Goal: Task Accomplishment & Management: Use online tool/utility

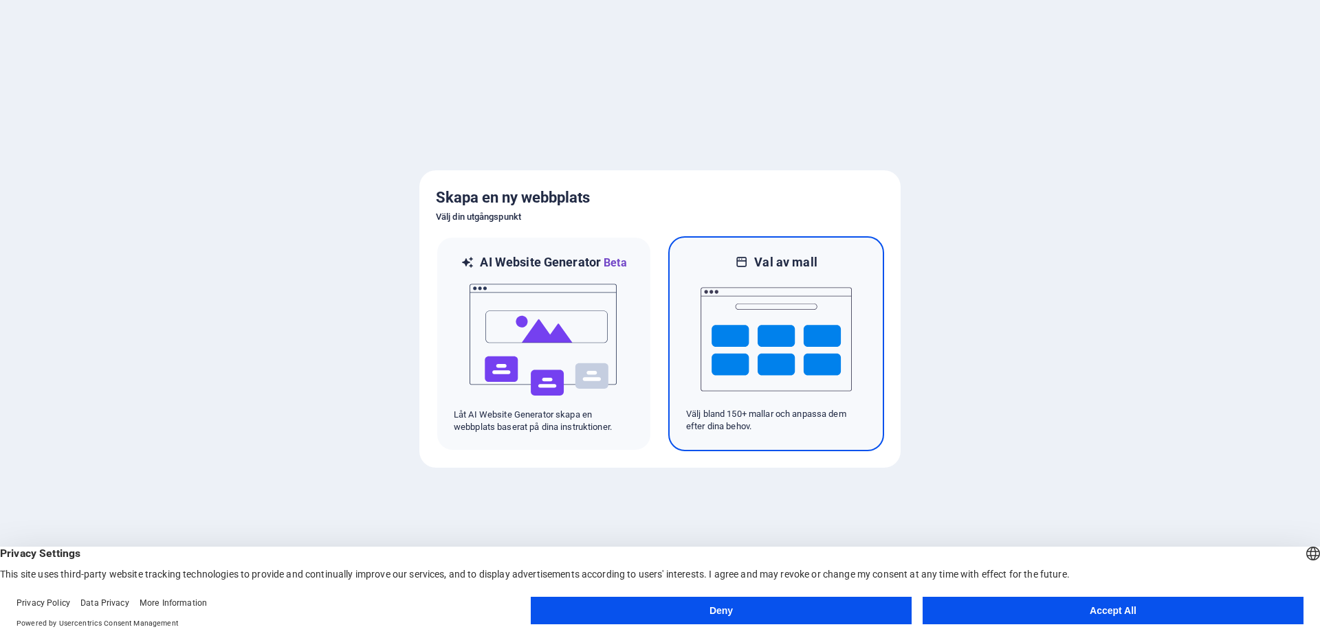
click at [761, 318] on img at bounding box center [775, 339] width 151 height 137
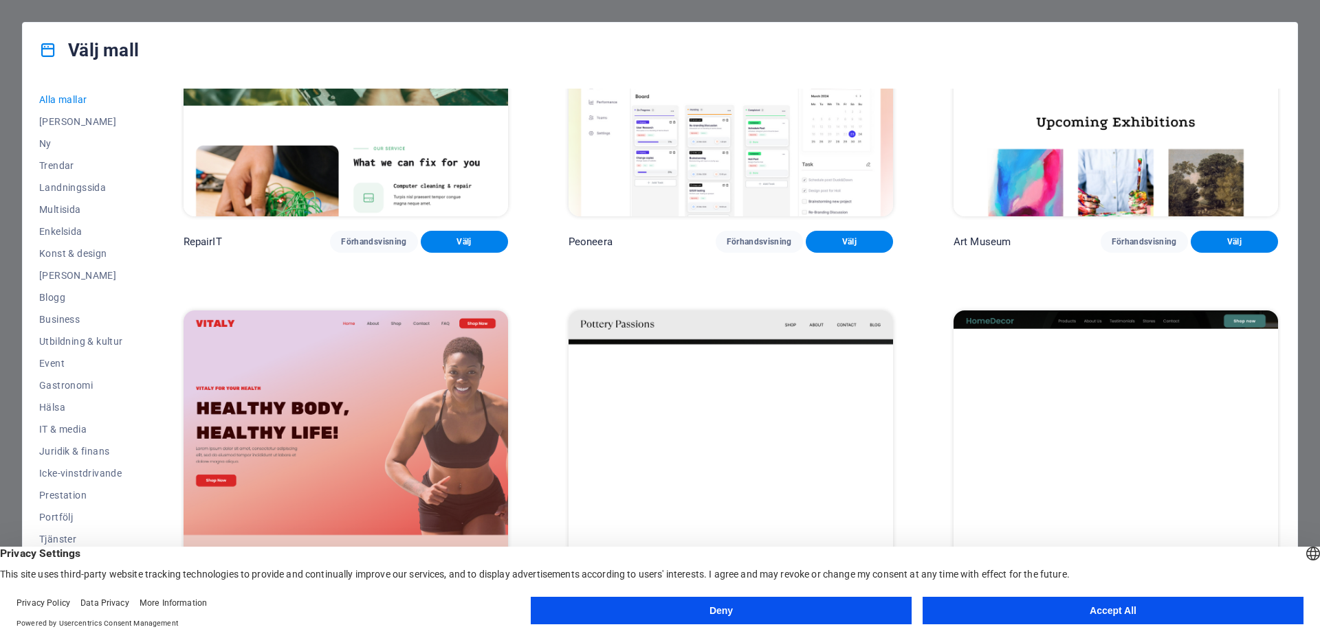
scroll to position [412, 0]
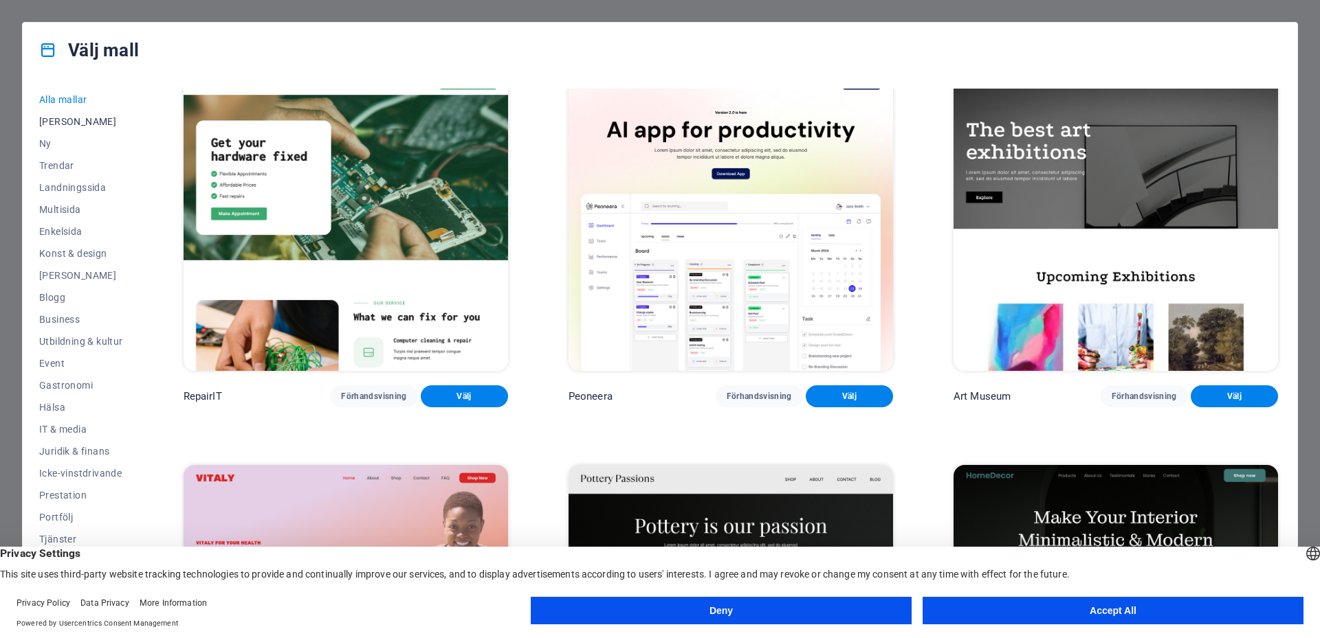
click at [64, 122] on span "Mina mallar" at bounding box center [81, 121] width 84 height 11
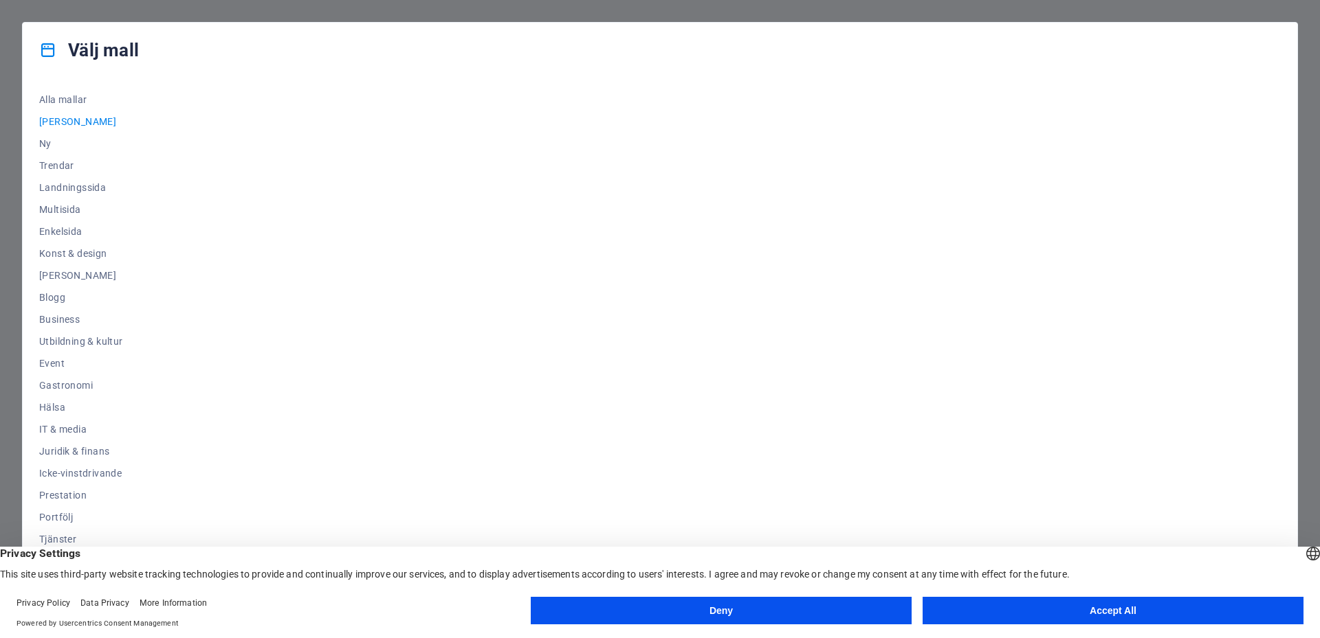
scroll to position [0, 0]
click at [47, 143] on span "Ny" at bounding box center [81, 143] width 84 height 11
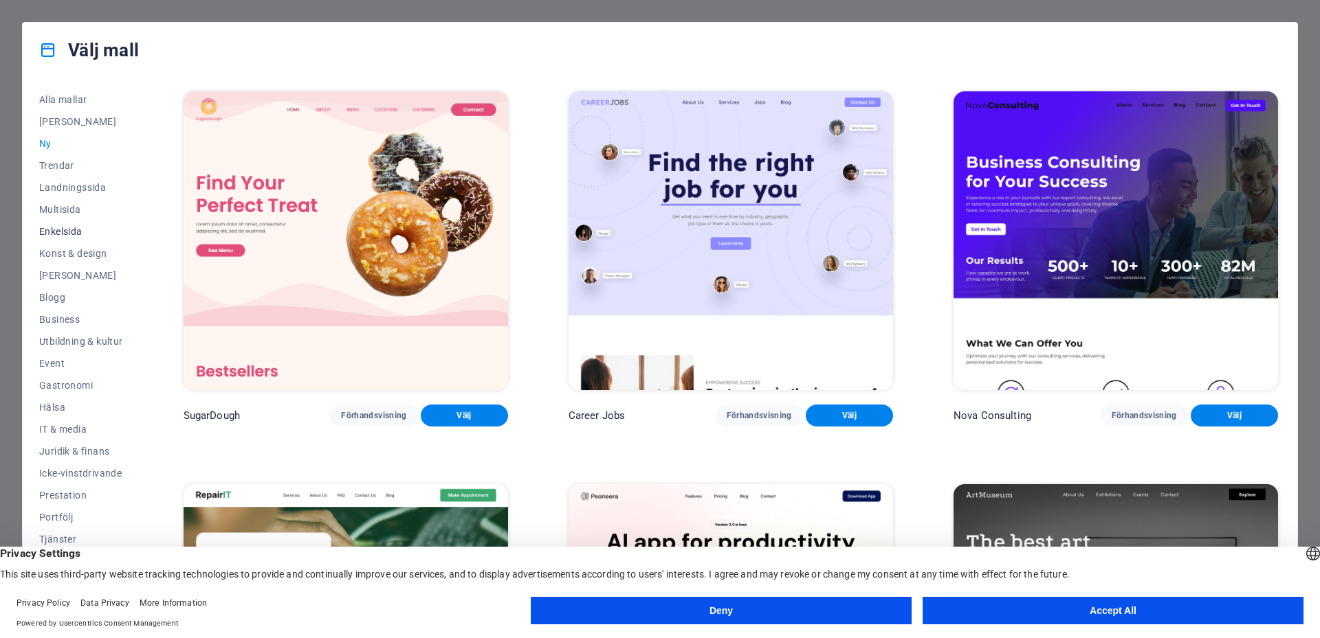
click at [64, 231] on span "Enkelsida" at bounding box center [81, 231] width 84 height 11
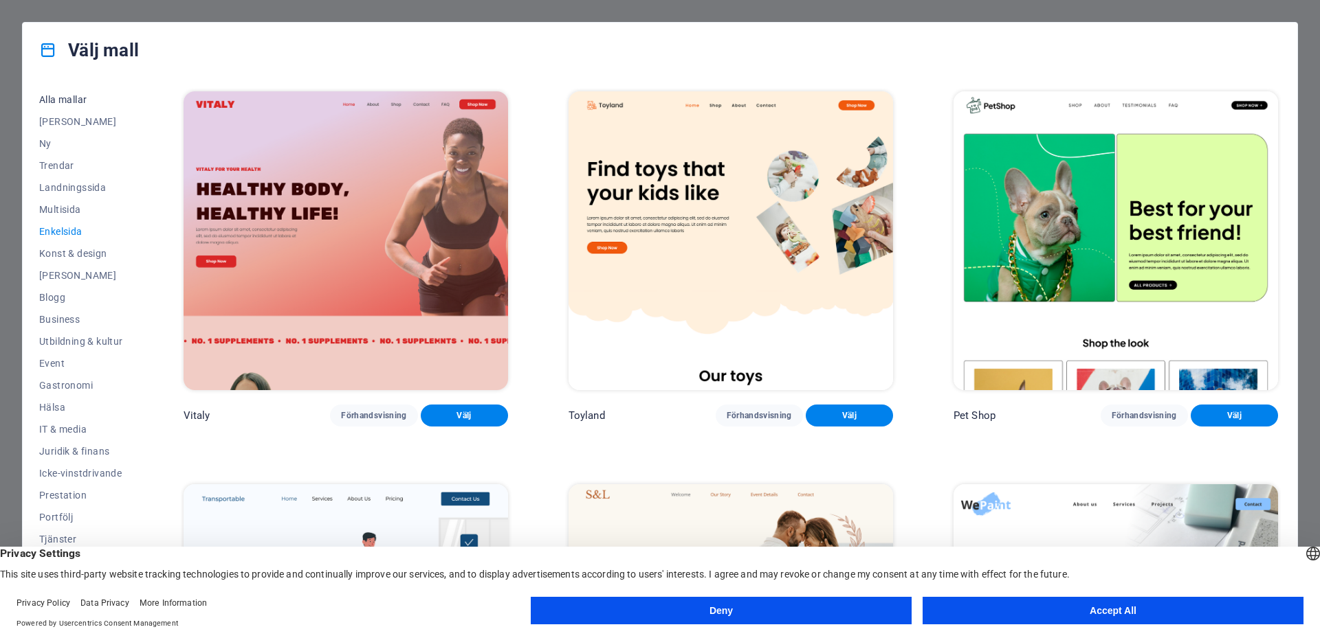
click at [54, 102] on span "Alla mallar" at bounding box center [81, 99] width 84 height 11
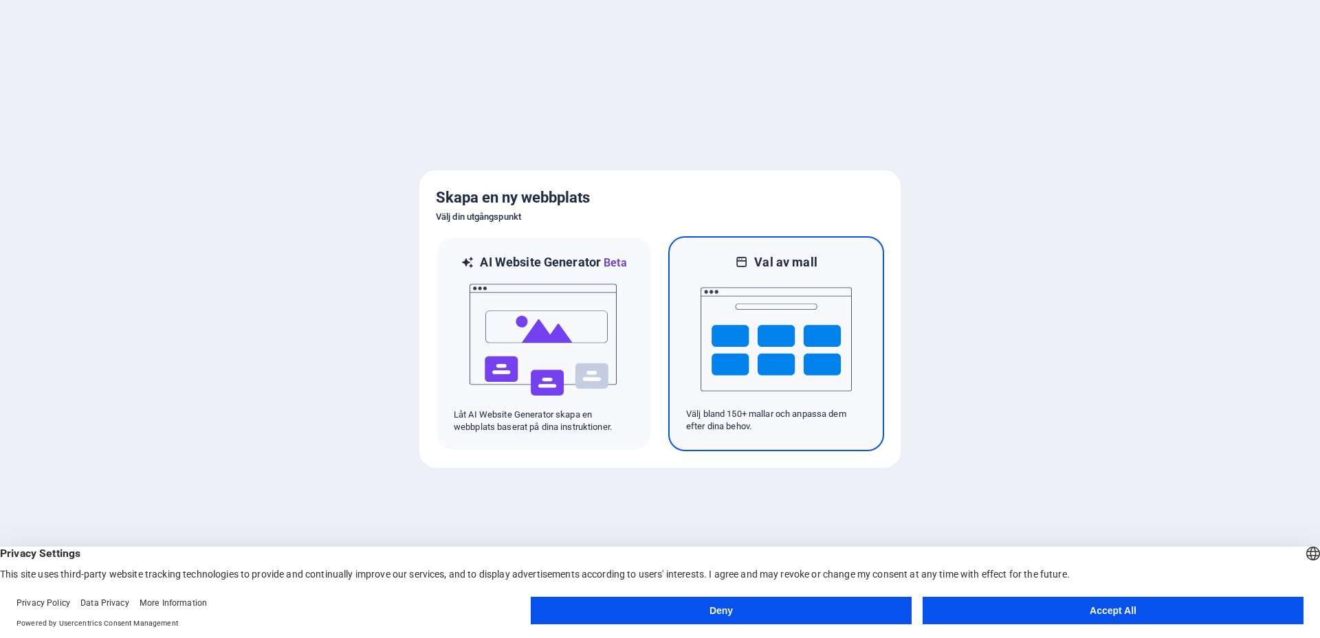
click at [746, 414] on p "Välj bland 150+ mallar och anpassa dem efter dina behov." at bounding box center [776, 420] width 180 height 25
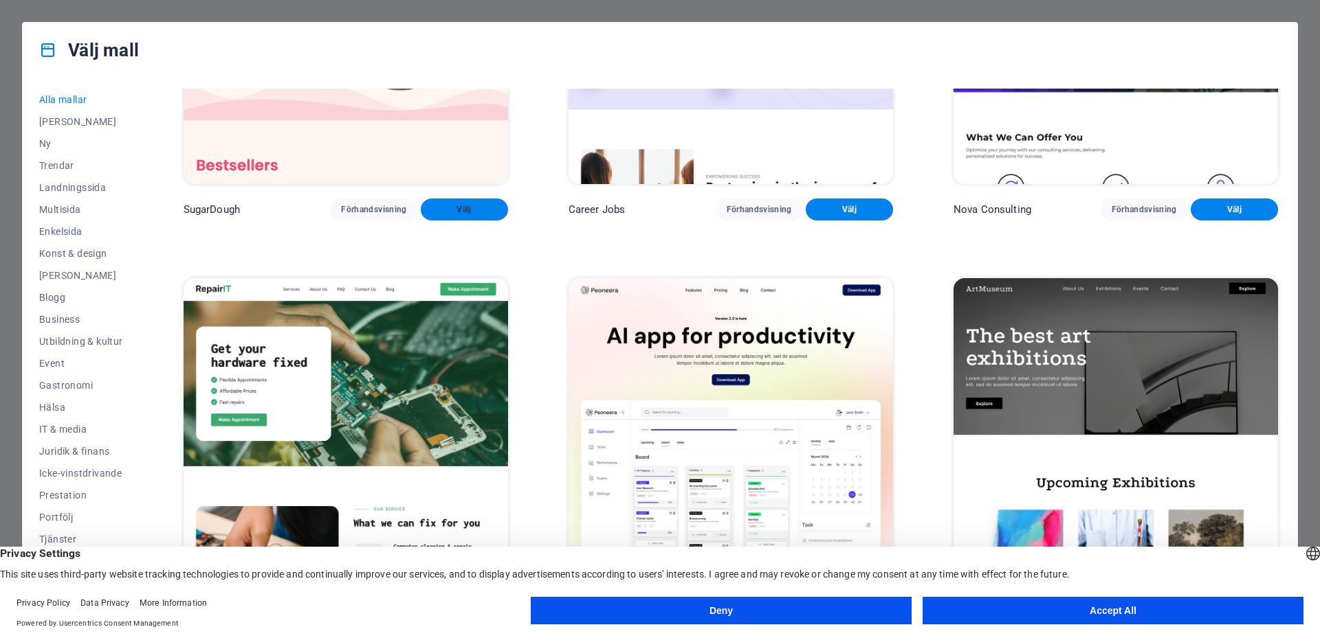
scroll to position [481, 0]
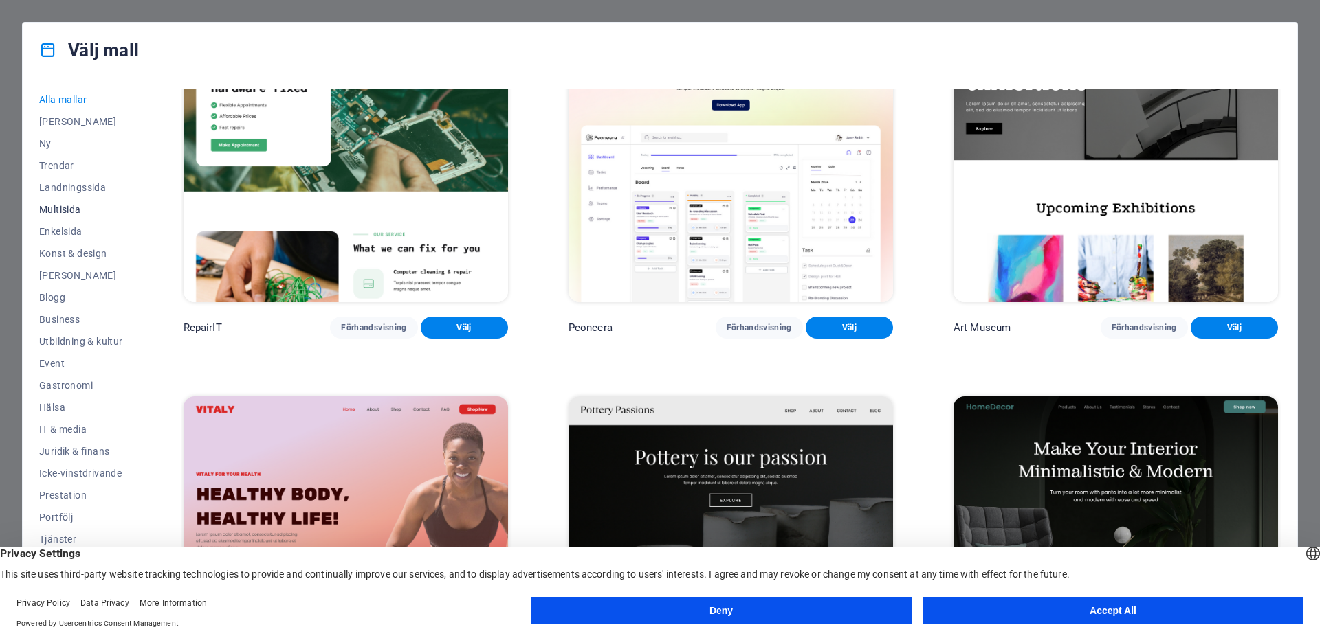
click at [63, 206] on span "Multisida" at bounding box center [81, 209] width 84 height 11
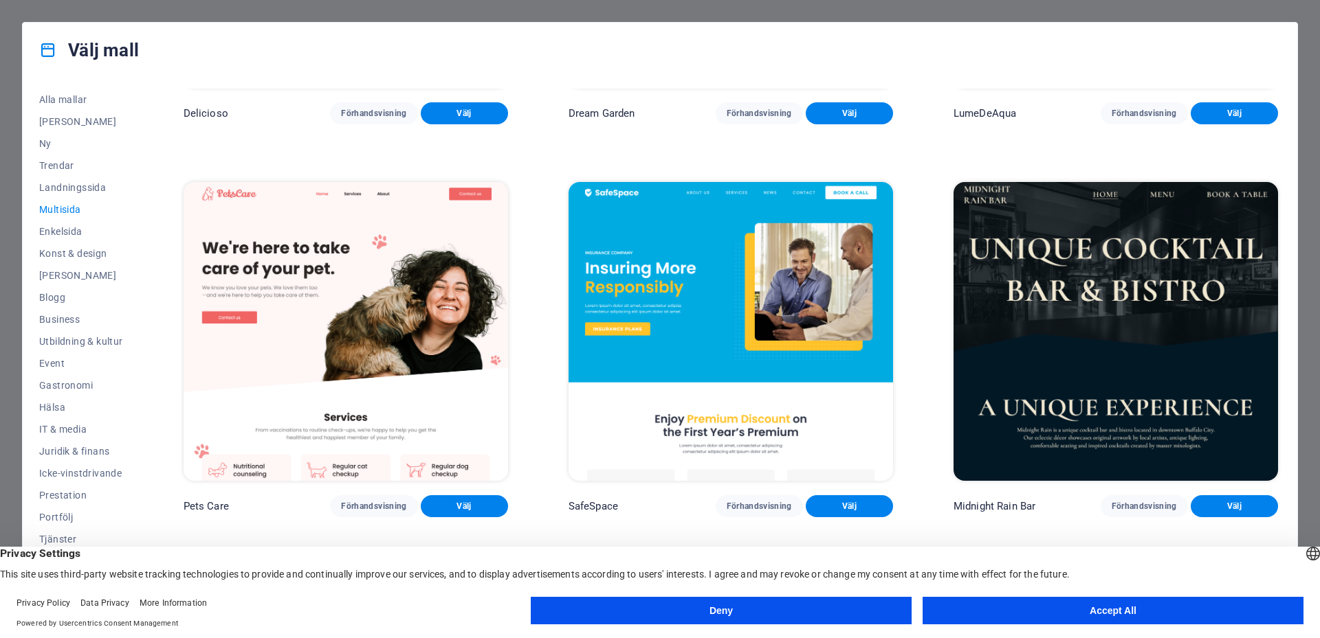
scroll to position [2474, 0]
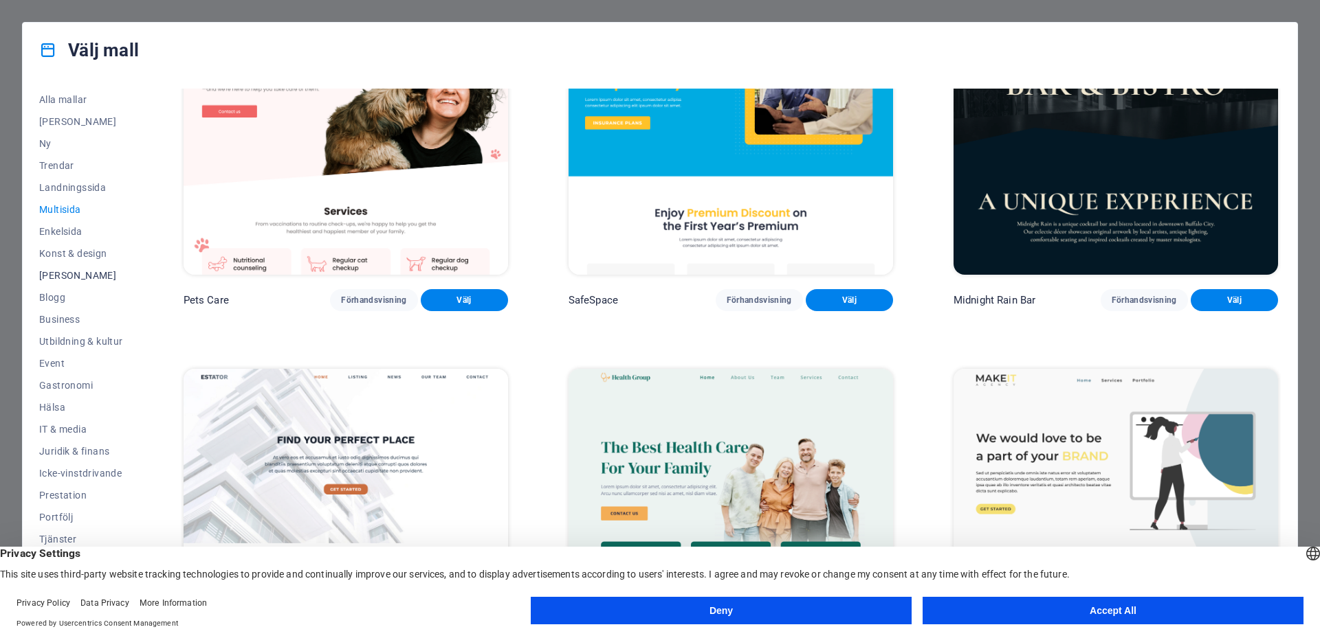
click at [47, 276] on span "Tom" at bounding box center [81, 275] width 84 height 11
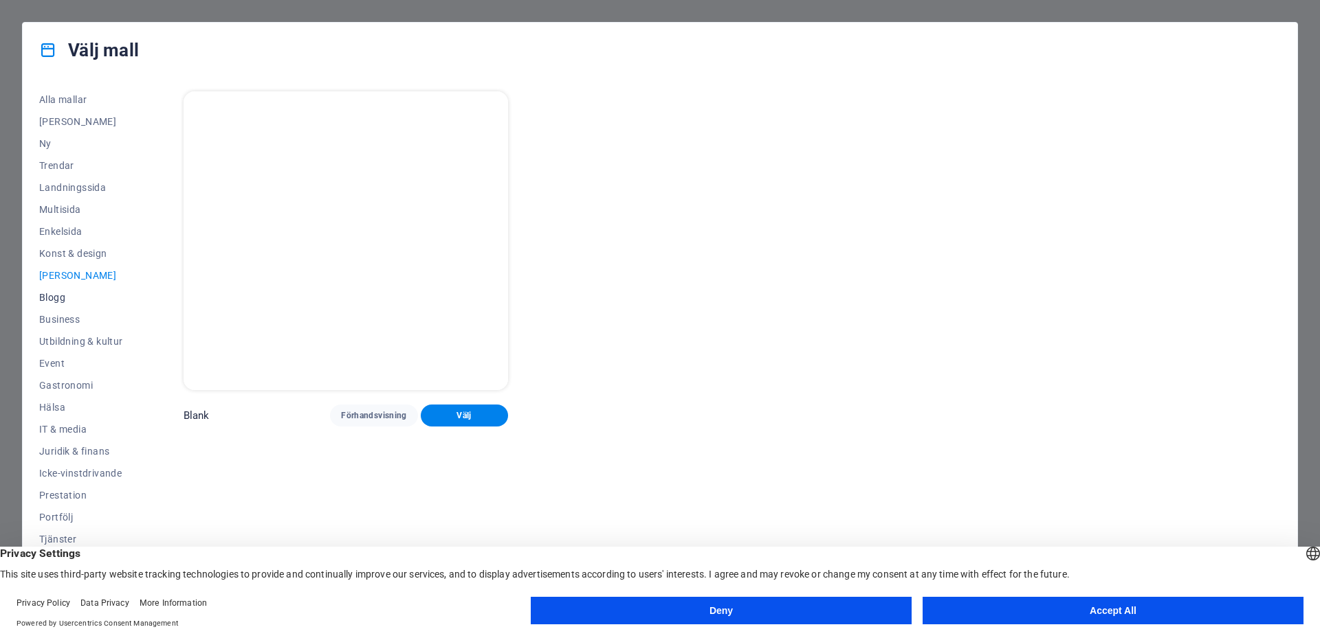
click at [58, 299] on span "Blogg" at bounding box center [81, 297] width 84 height 11
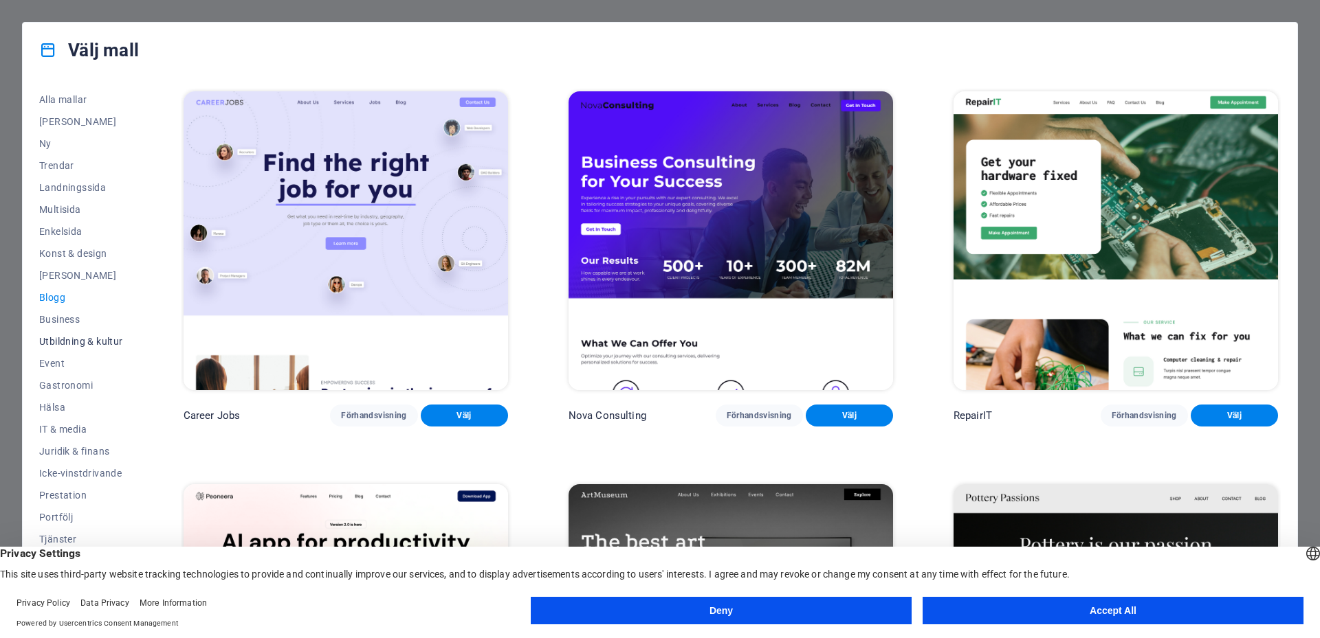
click at [69, 342] on span "Utbildning & kultur" at bounding box center [81, 341] width 84 height 11
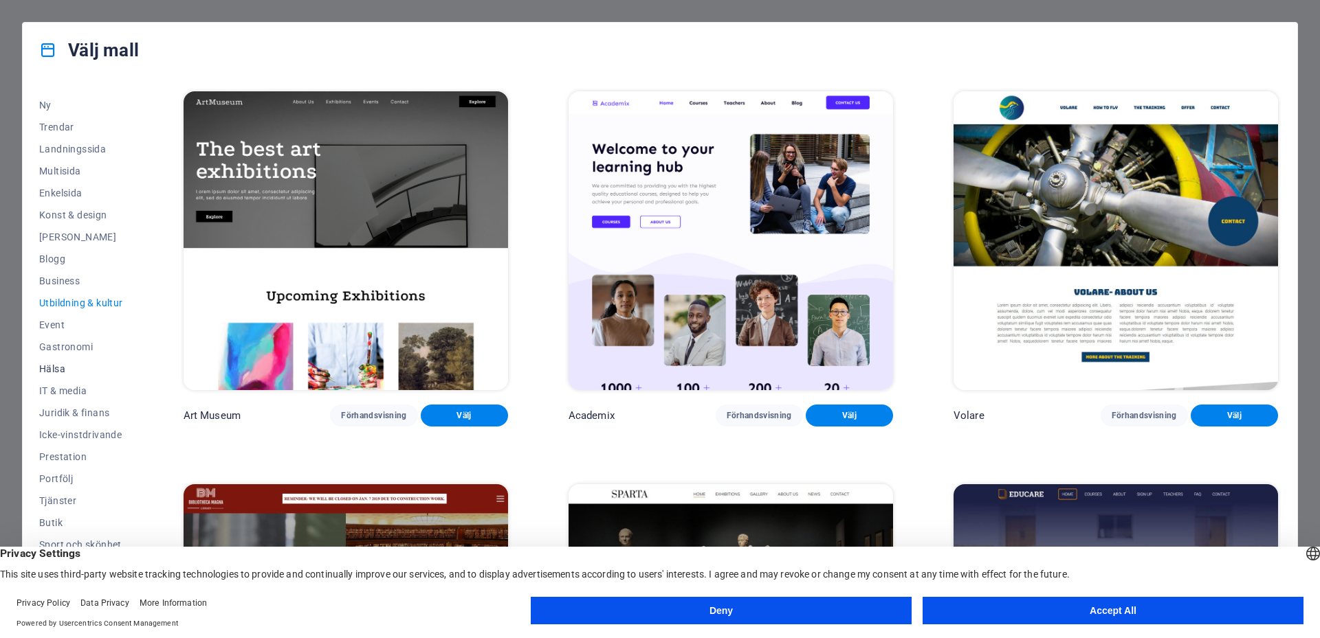
scroll to position [61, 0]
click at [78, 410] on span "Icke-vinstdrivande" at bounding box center [81, 412] width 84 height 11
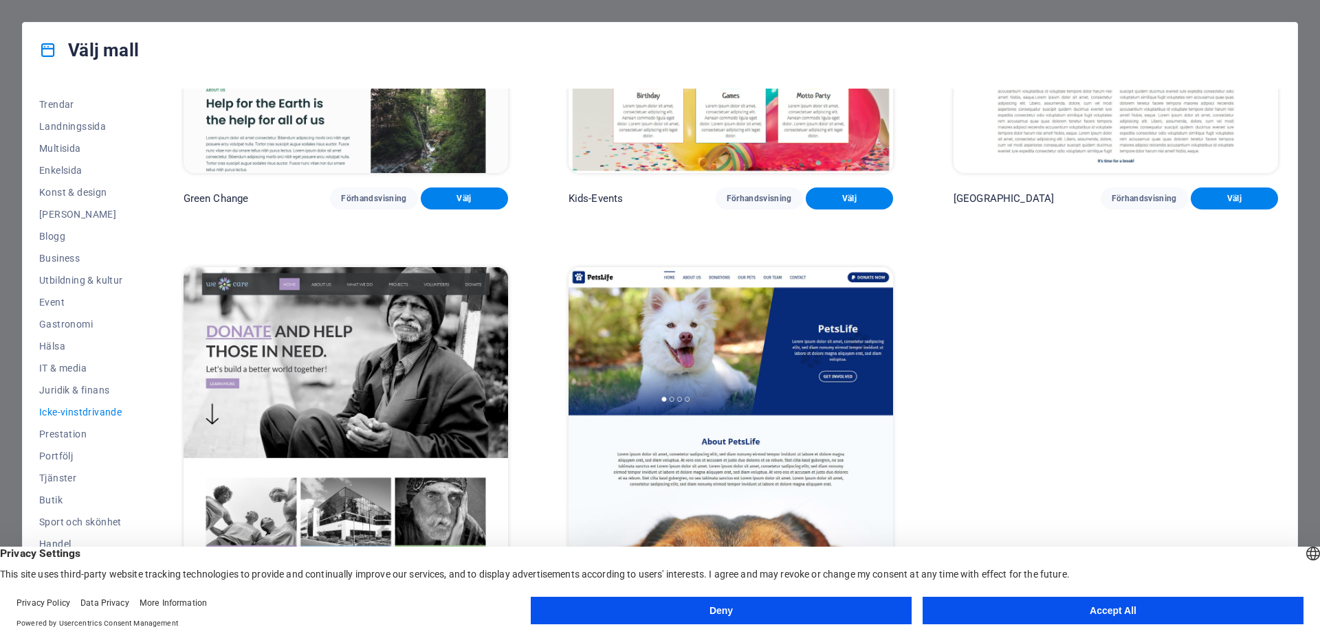
scroll to position [0, 0]
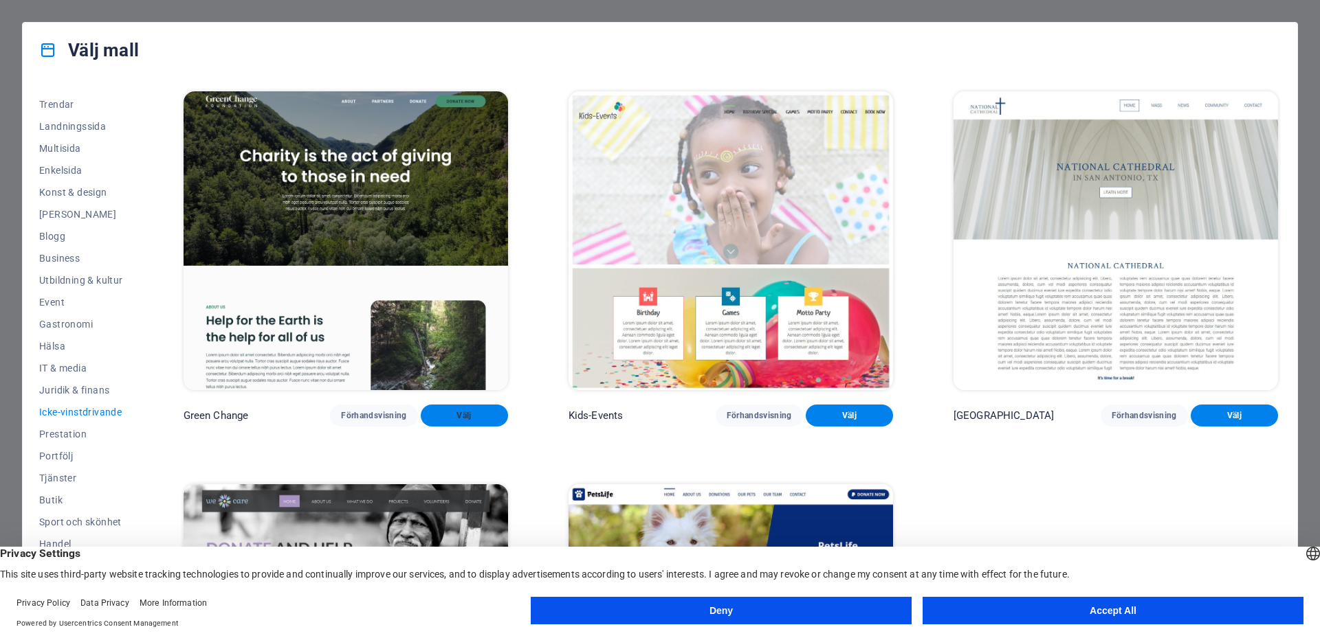
click at [452, 411] on span "Välj" at bounding box center [464, 415] width 65 height 11
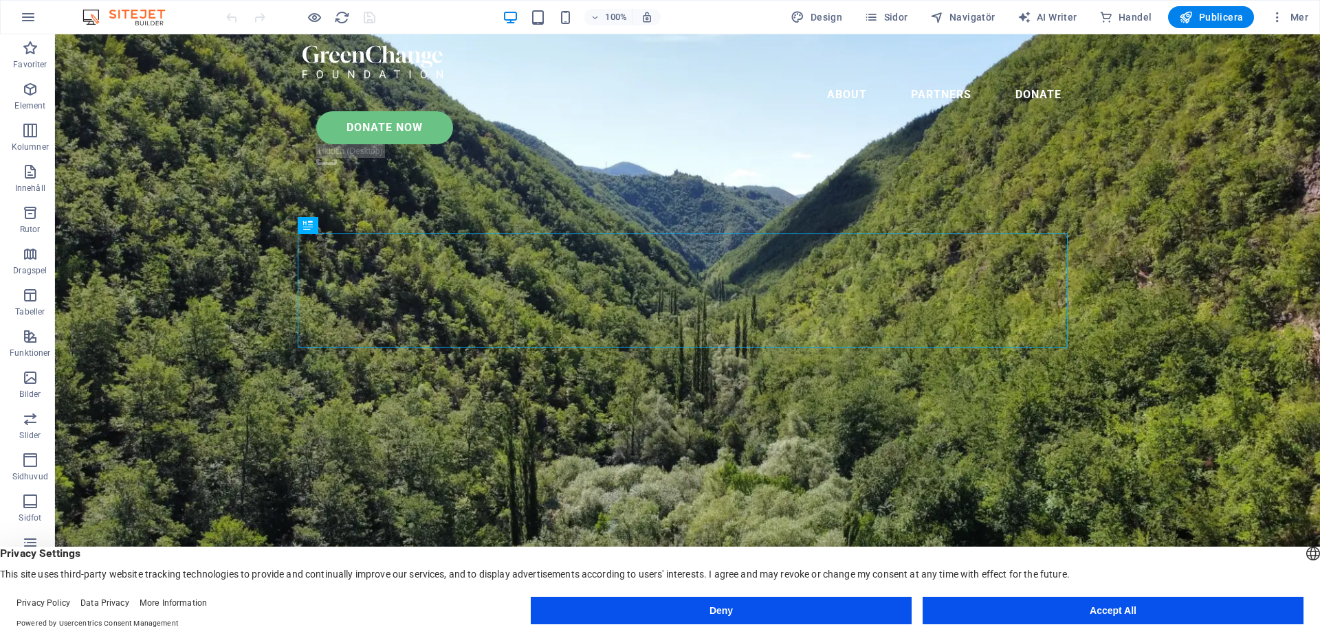
click at [820, 614] on button "Deny" at bounding box center [721, 610] width 381 height 27
